Goal: Task Accomplishment & Management: Complete application form

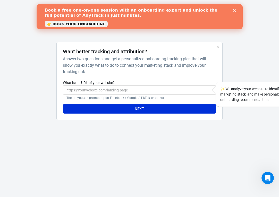
click at [140, 88] on input "What is the URL of your website?" at bounding box center [139, 90] width 153 height 10
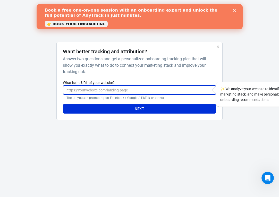
click at [174, 133] on html "AnyTrack Want better tracking and attribution? Answer two questions and get a p…" at bounding box center [139, 66] width 279 height 133
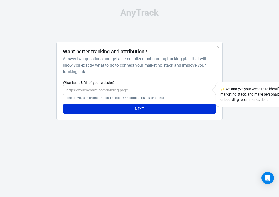
click at [194, 93] on input "What is the URL of your website?" at bounding box center [139, 90] width 153 height 10
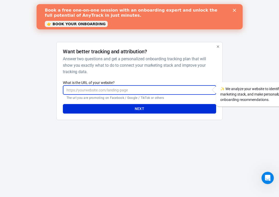
paste input "[URL][DOMAIN_NAME]"
type input "[URL][DOMAIN_NAME]"
click at [188, 108] on button "Next" at bounding box center [139, 109] width 153 height 10
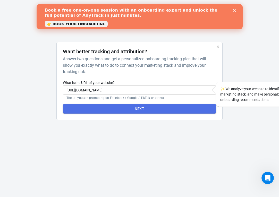
click at [189, 105] on button "Next" at bounding box center [139, 109] width 153 height 10
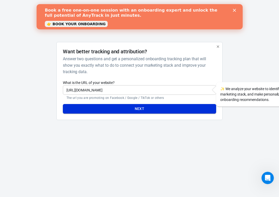
click at [167, 111] on button "Next" at bounding box center [139, 109] width 153 height 10
